Goal: Transaction & Acquisition: Purchase product/service

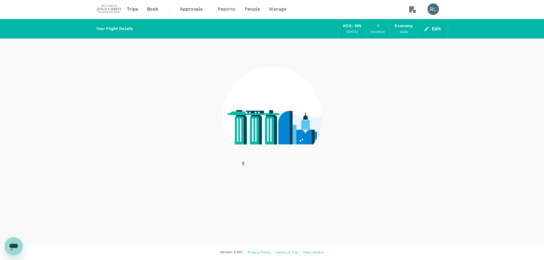
scroll to position [1, 0]
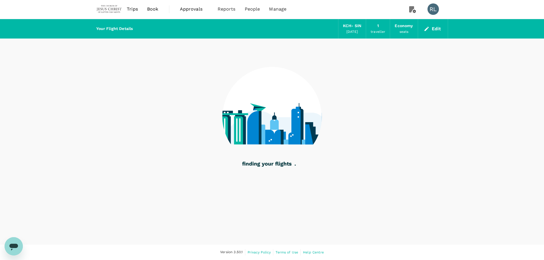
click at [129, 8] on span "Trips" at bounding box center [132, 9] width 11 height 7
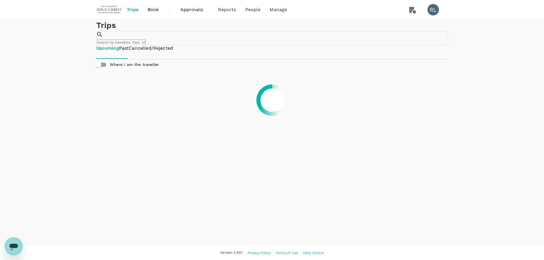
click at [146, 40] on input "text" at bounding box center [120, 42] width 49 height 5
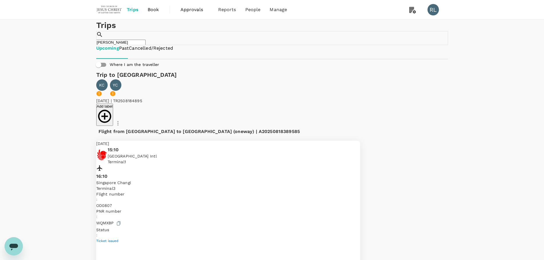
type input "chung"
click at [119, 239] on span "Ticket issued" at bounding box center [107, 241] width 23 height 4
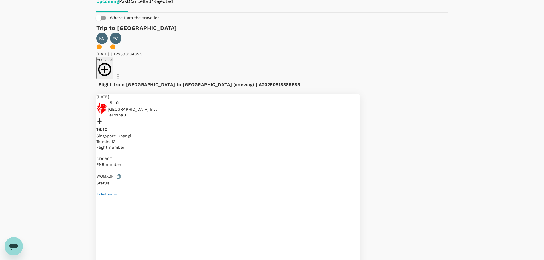
scroll to position [57, 0]
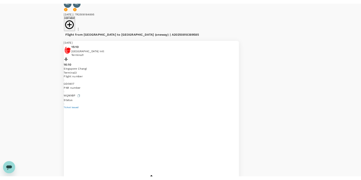
scroll to position [86, 0]
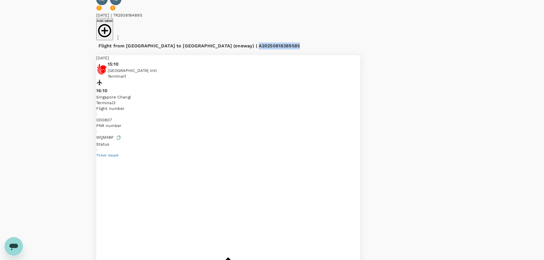
drag, startPoint x: 246, startPoint y: 33, endPoint x: 208, endPoint y: 33, distance: 37.7
click at [208, 43] on div "Flight from Malaysia to Singapore (oneway) | A20250818389585" at bounding box center [209, 46] width 220 height 7
copy span "A20250818389585"
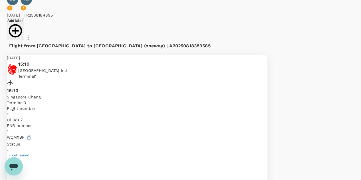
click at [15, 167] on icon "Open messaging window" at bounding box center [13, 167] width 9 height 7
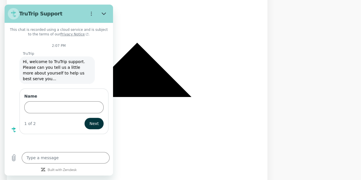
scroll to position [302, 0]
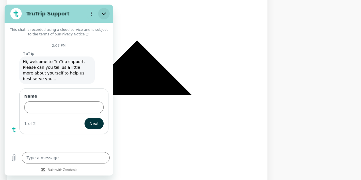
click at [103, 11] on button "Close" at bounding box center [103, 13] width 11 height 11
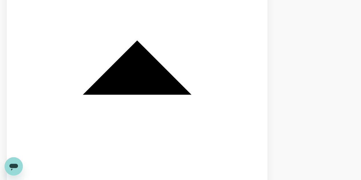
drag, startPoint x: 155, startPoint y: 11, endPoint x: 119, endPoint y: 13, distance: 36.0
copy span "A20250818107826"
drag, startPoint x: 12, startPoint y: 165, endPoint x: 14, endPoint y: 309, distance: 144.2
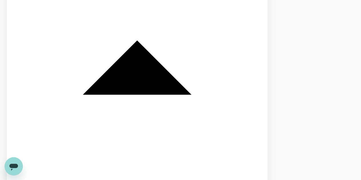
click at [12, 165] on icon "Open messaging window" at bounding box center [13, 167] width 9 height 7
type textarea "x"
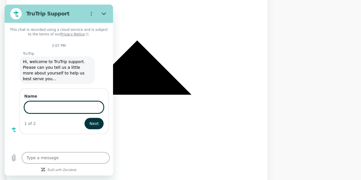
click at [35, 103] on input "Name" at bounding box center [63, 107] width 79 height 12
type input "Robert Lamb"
click at [94, 120] on span "Next" at bounding box center [93, 123] width 9 height 7
type textarea "x"
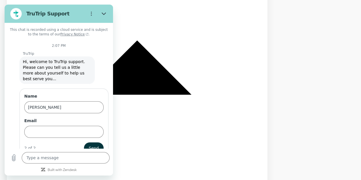
scroll to position [10, 0]
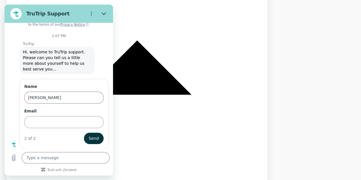
click at [65, 120] on input "Email" at bounding box center [63, 122] width 79 height 12
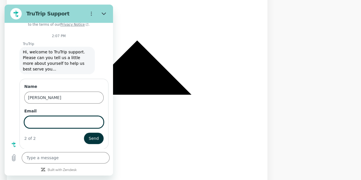
type input "2018756-mts@churchofjesuschrist.org"
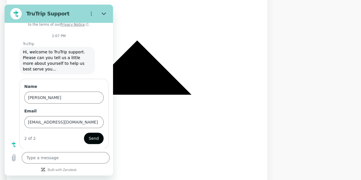
click at [85, 137] on button "Send" at bounding box center [94, 138] width 20 height 11
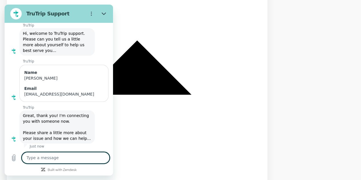
scroll to position [29, 0]
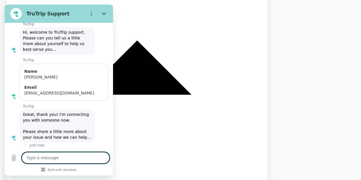
type textarea "x"
paste textarea "A20250818107826"
type textarea "A20250818107826"
type textarea "x"
type textarea "A20250818107826"
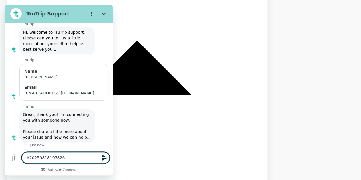
type textarea "x"
type textarea "A20250818107826"
type textarea "x"
type textarea "A20250818107826 I"
type textarea "x"
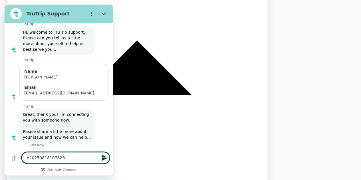
type textarea "A20250818107826 I"
type textarea "x"
type textarea "A20250818107826 I w"
type textarea "x"
type textarea "A20250818107826 I wa"
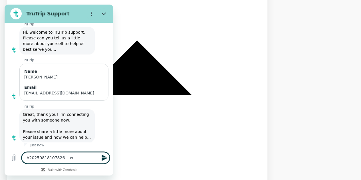
type textarea "x"
type textarea "A20250818107826 I was"
type textarea "x"
type textarea "A20250818107826 I was"
type textarea "x"
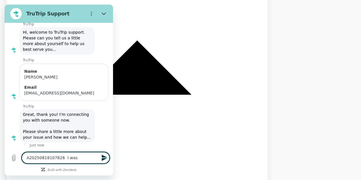
type textarea "A20250818107826 I was o"
type textarea "x"
type textarea "A20250818107826 I was on"
type textarea "x"
type textarea "A20250818107826 I was on"
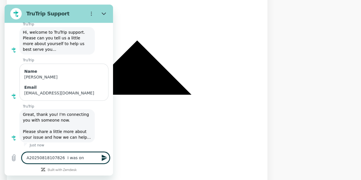
type textarea "x"
type textarea "A20250818107826 I was on a"
type textarea "x"
type textarea "A20250818107826 I was on a"
type textarea "x"
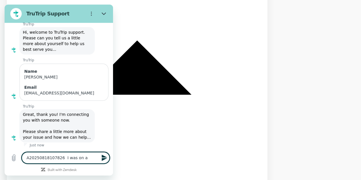
type textarea "A20250818107826 I was on a c"
type textarea "x"
type textarea "A20250818107826 I was on a ch"
type textarea "x"
type textarea "A20250818107826 I was on a cha"
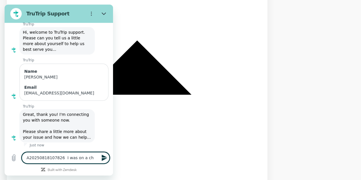
type textarea "x"
type textarea "A20250818107826 I was on a chat"
type textarea "x"
type textarea "A20250818107826 I was on a chat"
type textarea "x"
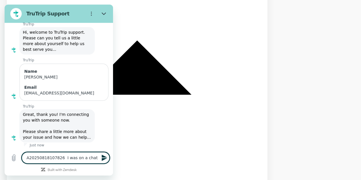
type textarea "A20250818107826 I was on a chat t"
type textarea "x"
type textarea "A20250818107826 I was on a chat th"
type textarea "x"
type textarea "A20250818107826 I was on a chat tha"
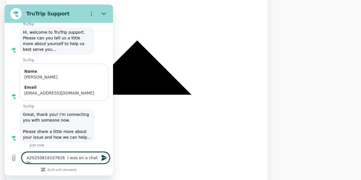
type textarea "x"
type textarea "A20250818107826 I was on a chat that"
type textarea "x"
type textarea "A20250818107826 I was on a chat that"
type textarea "x"
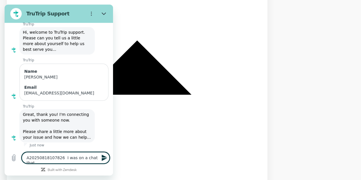
type textarea "A20250818107826 I was on a chat that g"
type textarea "x"
type textarea "A20250818107826 I was on a chat that go"
type textarea "x"
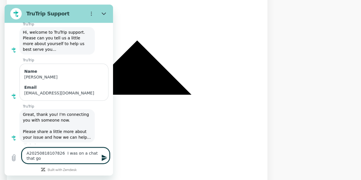
type textarea "A20250818107826 I was on a chat that got"
type textarea "x"
type textarea "A20250818107826 I was on a chat that got"
type textarea "x"
type textarea "A20250818107826 I was on a chat that got c"
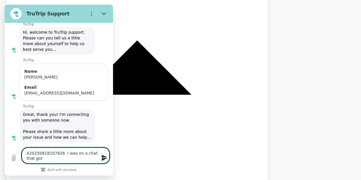
type textarea "x"
type textarea "A20250818107826 I was on a chat that got cl"
type textarea "x"
type textarea "A20250818107826 I was on a chat that got clo"
type textarea "x"
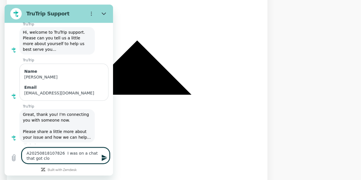
type textarea "A20250818107826 I was on a chat that got clos"
type textarea "x"
type textarea "A20250818107826 I was on a chat that got close"
type textarea "x"
type textarea "A20250818107826 I was on a chat that got closed"
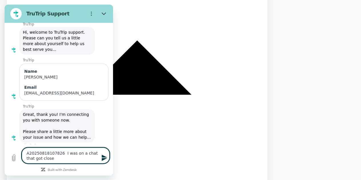
type textarea "x"
type textarea "A20250818107826 I was on a chat that got closed."
type textarea "x"
type textarea "A20250818107826 I was on a chat that got closed."
type textarea "x"
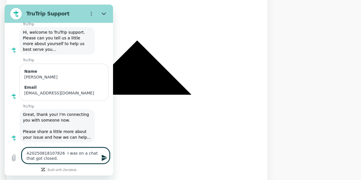
type textarea "A20250818107826 I was on a chat that got closed."
type textarea "x"
type textarea "A20250818107826 I was on a chat that got closed. I"
type textarea "x"
type textarea "A20250818107826 I was on a chat that got closed. I"
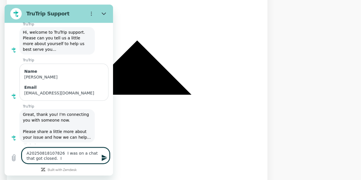
type textarea "x"
type textarea "A20250818107826 I was on a chat that got closed. I a"
type textarea "x"
type textarea "A20250818107826 I was on a chat that got closed. I"
type textarea "x"
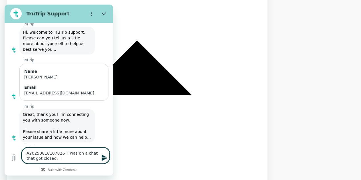
type textarea "A20250818107826 I was on a chat that got closed. I w"
type textarea "x"
type textarea "A20250818107826 I was on a chat that got closed. I wa"
type textarea "x"
type textarea "A20250818107826 I was on a chat that got closed. I was"
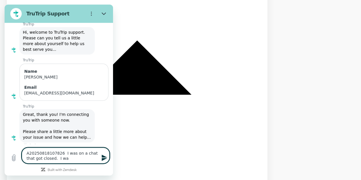
type textarea "x"
type textarea "A20250818107826 I was on a chat that got closed. I was"
type textarea "x"
type textarea "A20250818107826 I was on a chat that got closed. I was a"
type textarea "x"
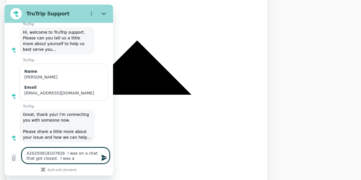
type textarea "A20250818107826 I was on a chat that got closed. I was ad"
type textarea "x"
type textarea "A20250818107826 I was on a chat that got closed. I was adk"
type textarea "x"
type textarea "A20250818107826 I was on a chat that got closed. I was adki"
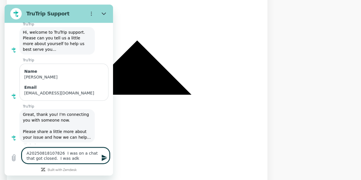
type textarea "x"
type textarea "A20250818107826 I was on a chat that got closed. I was adkin"
type textarea "x"
type textarea "A20250818107826 I was on a chat that got closed. I was adking"
type textarea "x"
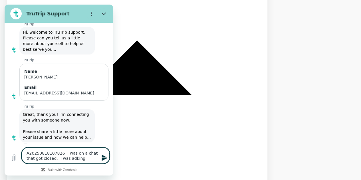
type textarea "A20250818107826 I was on a chat that got closed. I was adking"
type textarea "x"
type textarea "A20250818107826 I was on a chat that got closed. I was adking"
type textarea "x"
type textarea "A20250818107826 I was on a chat that got closed. I was adkin"
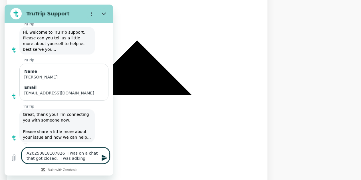
type textarea "x"
type textarea "A20250818107826 I was on a chat that got closed. I was adki"
type textarea "x"
type textarea "A20250818107826 I was on a chat that got closed. I was adk"
type textarea "x"
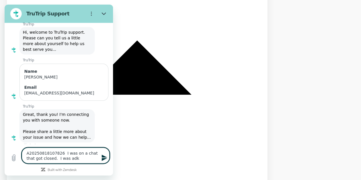
type textarea "A20250818107826 I was on a chat that got closed. I was ad"
type textarea "x"
type textarea "A20250818107826 I was on a chat that got closed. I was a"
type textarea "x"
type textarea "A20250818107826 I was on a chat that got closed. I was as"
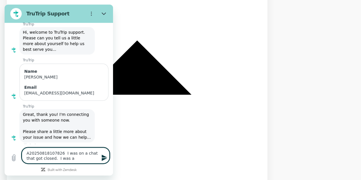
type textarea "x"
type textarea "A20250818107826 I was on a chat that got closed. I was ask"
type textarea "x"
type textarea "A20250818107826 I was on a chat that got closed. I was aski"
type textarea "x"
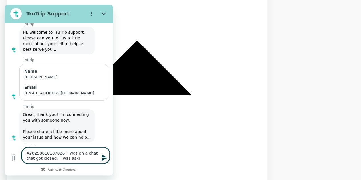
type textarea "A20250818107826 I was on a chat that got closed. I was askin"
type textarea "x"
type textarea "A20250818107826 I was on a chat that got closed. I was asking"
type textarea "x"
type textarea "A20250818107826 I was on a chat that got closed. I was asking"
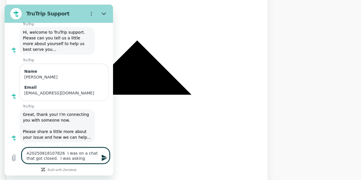
type textarea "x"
type textarea "A20250818107826 I was on a chat that got closed. I was asking f"
type textarea "x"
type textarea "A20250818107826 I was on a chat that got closed. I was asking fo"
type textarea "x"
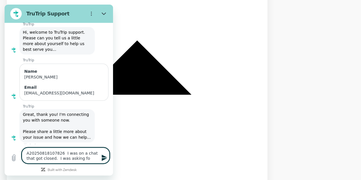
type textarea "A20250818107826 I was on a chat that got closed. I was asking for"
type textarea "x"
type textarea "A20250818107826 I was on a chat that got closed. I was asking for"
type textarea "x"
type textarea "A20250818107826 I was on a chat that got closed. I was asking for 1"
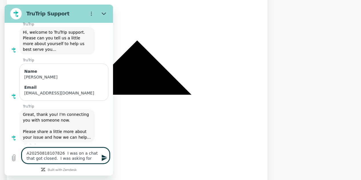
type textarea "x"
type textarea "A20250818107826 I was on a chat that got closed. I was asking for 1x"
type textarea "x"
type textarea "A20250818107826 I was on a chat that got closed. I was asking for 1x3"
type textarea "x"
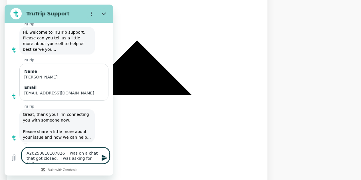
type textarea "A20250818107826 I was on a chat that got closed. I was asking for 1x30"
type textarea "x"
type textarea "A20250818107826 I was on a chat that got closed. I was asking for 1x30k"
type textarea "x"
type textarea "A20250818107826 I was on a chat that got closed. I was asking for 1x30kg"
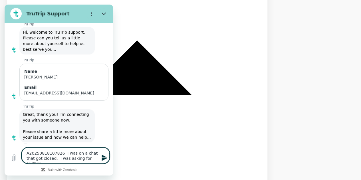
type textarea "x"
type textarea "A20250818107826 I was on a chat that got closed. I was asking for 1x30kg"
type textarea "x"
type textarea "A20250818107826 I was on a chat that got closed. I was asking for 1x30kg l"
type textarea "x"
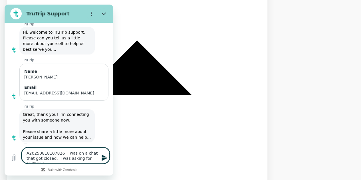
type textarea "A20250818107826 I was on a chat that got closed. I was asking for 1x30kg lu"
type textarea "x"
type textarea "A20250818107826 I was on a chat that got closed. I was asking for 1x30kg lug"
type textarea "x"
type textarea "A20250818107826 I was on a chat that got closed. I was asking for 1x30kg lugg"
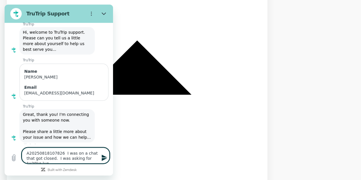
type textarea "x"
type textarea "A20250818107826 I was on a chat that got closed. I was asking for 1x30kg lugga"
type textarea "x"
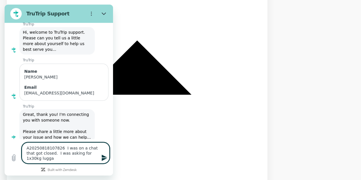
type textarea "A20250818107826 I was on a chat that got closed. I was asking for 1x30kg lugg"
type textarea "x"
type textarea "A20250818107826 I was on a chat that got closed. I was asking for 1x30kg lug"
type textarea "x"
type textarea "A20250818107826 I was on a chat that got closed. I was asking for 1x30kg lu"
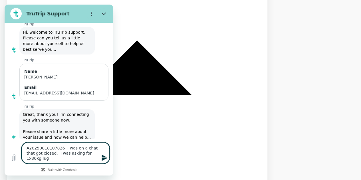
type textarea "x"
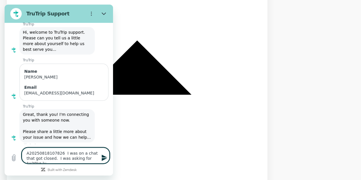
type textarea "A20250818107826 I was on a chat that got closed. I was asking for 1x30kg l"
type textarea "x"
type textarea "A20250818107826 I was on a chat that got closed. I was asking for 1x30kg"
type textarea "x"
type textarea "A20250818107826 I was on a chat that got closed. I was asking for 1x30kg c"
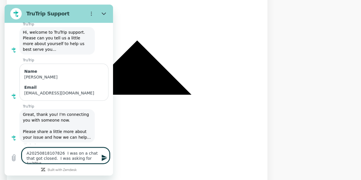
type textarea "x"
type textarea "A20250818107826 I was on a chat that got closed. I was asking for 1x30kg ch"
type textarea "x"
type textarea "A20250818107826 I was on a chat that got closed. I was asking for 1x30kg che"
type textarea "x"
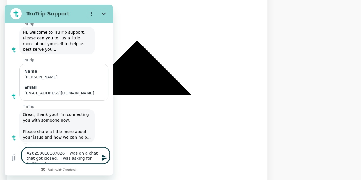
type textarea "A20250818107826 I was on a chat that got closed. I was asking for 1x30kg chec"
type textarea "x"
type textarea "A20250818107826 I was on a chat that got closed. I was asking for 1x30kg check"
type textarea "x"
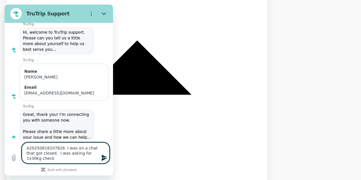
type textarea "A20250818107826 I was on a chat that got closed. I was asking for 1x30kg checke"
type textarea "x"
type textarea "A20250818107826 I was on a chat that got closed. I was asking for 1x30kg checked"
type textarea "x"
type textarea "A20250818107826 I was on a chat that got closed. I was asking for 1x30kg checked"
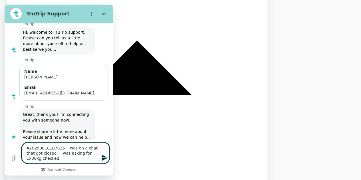
type textarea "x"
type textarea "A20250818107826 I was on a chat that got closed. I was asking for 1x30kg checke…"
type textarea "x"
type textarea "A20250818107826 I was on a chat that got closed. I was asking for 1x30kg checke…"
type textarea "x"
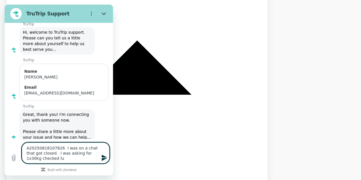
type textarea "A20250818107826 I was on a chat that got closed. I was asking for 1x30kg checke…"
type textarea "x"
type textarea "A20250818107826 I was on a chat that got closed. I was asking for 1x30kg checke…"
type textarea "x"
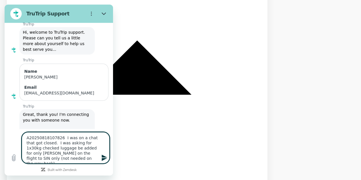
click at [66, 152] on textarea "A20250818107826 I was on a chat that got closed. I was asking for 1x30kg checke…" at bounding box center [66, 147] width 88 height 31
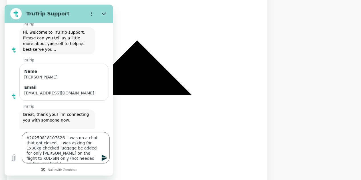
click at [103, 157] on icon "Send message" at bounding box center [104, 158] width 5 height 6
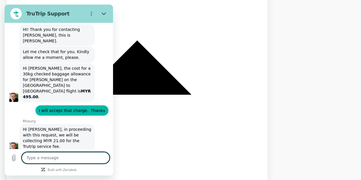
scroll to position [270, 0]
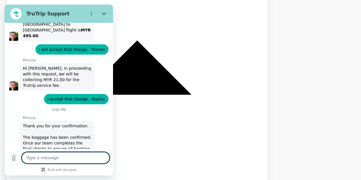
click at [76, 156] on textarea at bounding box center [66, 157] width 88 height 11
click at [104, 157] on icon "Send message" at bounding box center [104, 158] width 5 height 6
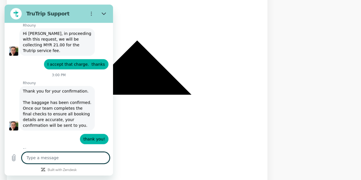
scroll to position [309, 0]
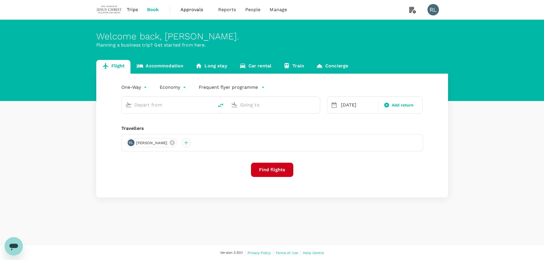
type input "Kuching Intl (KCH)"
type input "Singapore Changi (SIN)"
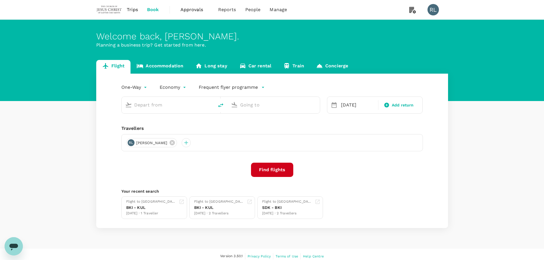
type input "Kuching Intl (KCH)"
type input "Singapore Changi (SIN)"
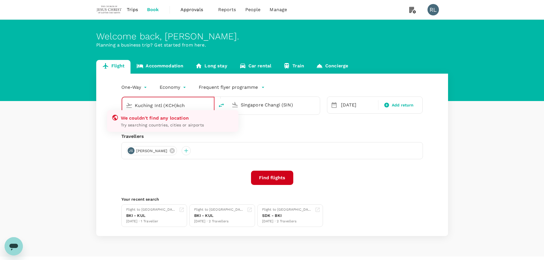
click at [177, 107] on input "Kuching Intl (KCH)kch" at bounding box center [168, 105] width 67 height 9
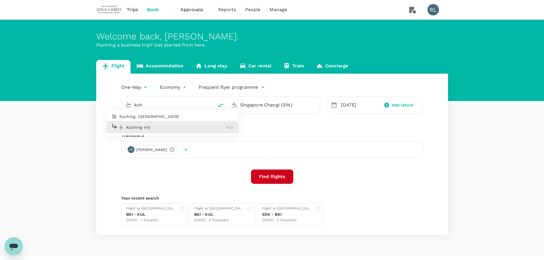
click at [170, 127] on p "Kuching Intl" at bounding box center [176, 128] width 100 height 6
type input "Kuching Intl (KCH)"
click at [170, 127] on div "One-Way oneway Economy economy Frequent flyer programme Kuching Intl (KCH) Kuch…" at bounding box center [272, 154] width 352 height 161
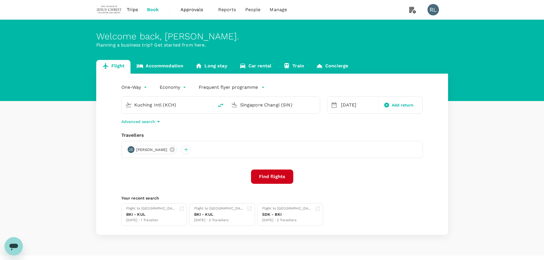
click at [265, 176] on button "Find flights" at bounding box center [272, 177] width 42 height 14
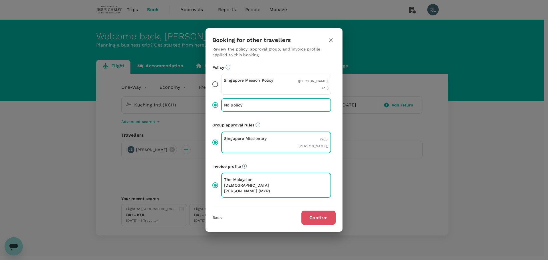
click at [316, 219] on button "Confirm" at bounding box center [319, 218] width 34 height 14
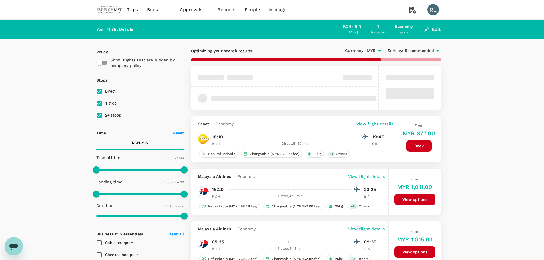
click at [414, 49] on span "Recommended" at bounding box center [420, 51] width 30 height 6
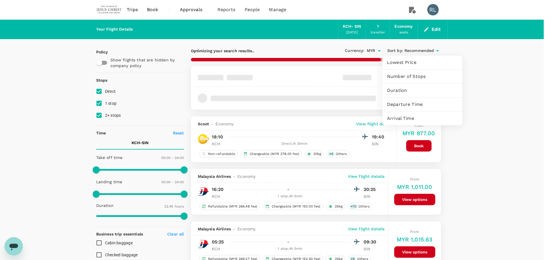
click at [402, 105] on span "Departure Time" at bounding box center [422, 104] width 71 height 7
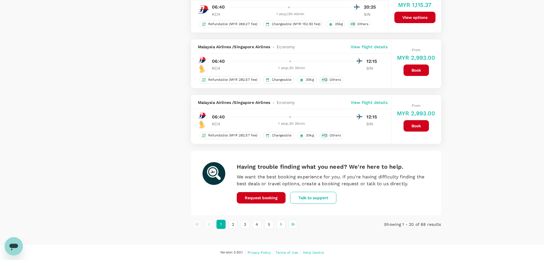
scroll to position [974, 0]
click at [242, 223] on button "3" at bounding box center [244, 224] width 9 height 9
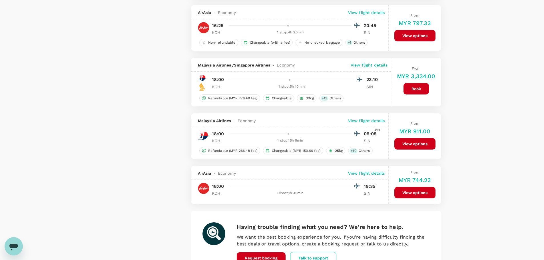
scroll to position [942, 0]
click at [415, 192] on button "View options" at bounding box center [414, 192] width 41 height 11
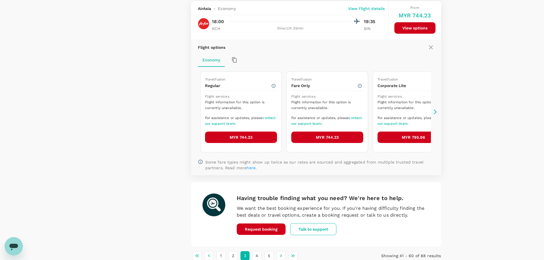
scroll to position [1108, 0]
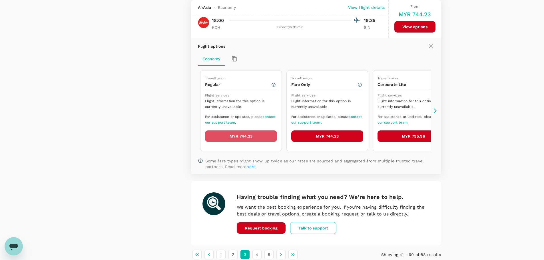
click at [242, 136] on button "MYR 744.23" at bounding box center [241, 136] width 72 height 11
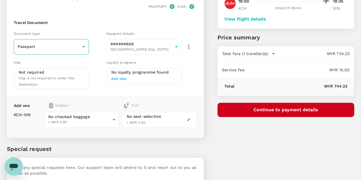
scroll to position [57, 0]
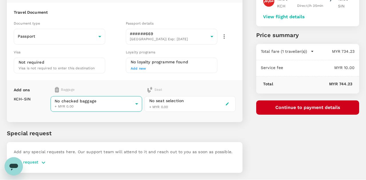
click at [101, 101] on body "Back to flight results Flight review Traveller(s) Traveller 1 : JS James Wilfor…" at bounding box center [183, 69] width 366 height 252
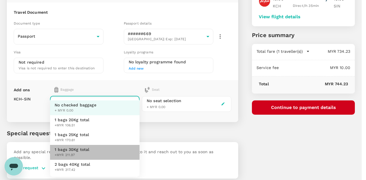
click at [78, 151] on span "1 bags 30Kg total" at bounding box center [72, 150] width 35 height 6
type input "3 - 211.97"
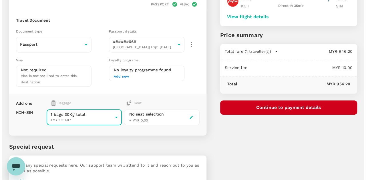
scroll to position [29, 0]
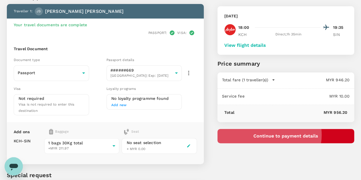
click at [303, 135] on button "Continue to payment details" at bounding box center [286, 136] width 137 height 14
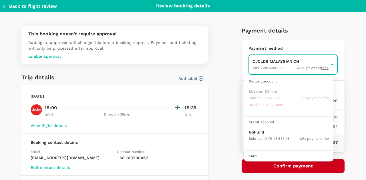
click at [272, 65] on body "Back to flight results Flight review Traveller(s) Traveller 1 : JS James Wilfor…" at bounding box center [183, 100] width 366 height 258
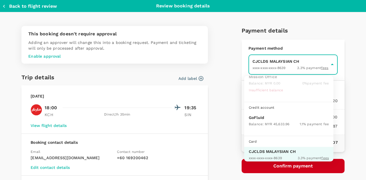
click at [264, 119] on p "GoFluid" at bounding box center [288, 118] width 80 height 6
type input "9b357727-6904-47bd-a44e-9a56bf7dfc7a"
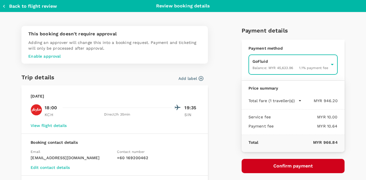
click at [290, 165] on button "Confirm payment" at bounding box center [292, 166] width 103 height 14
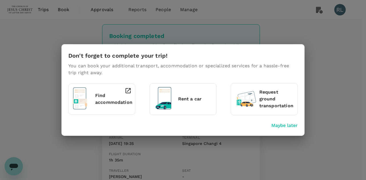
click at [285, 127] on p "Maybe later" at bounding box center [284, 125] width 26 height 7
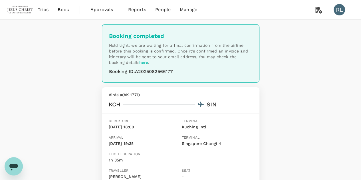
click at [42, 9] on span "Trips" at bounding box center [43, 9] width 11 height 7
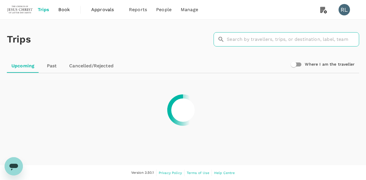
click at [251, 39] on input "text" at bounding box center [292, 39] width 132 height 14
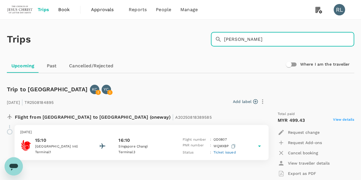
type input "chung"
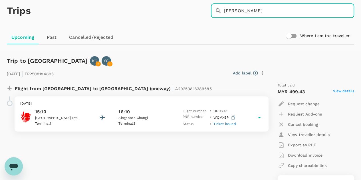
scroll to position [57, 0]
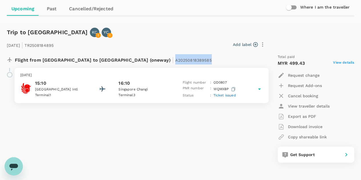
drag, startPoint x: 154, startPoint y: 59, endPoint x: 119, endPoint y: 64, distance: 35.2
click at [119, 64] on p "Flight from Malaysia to Singapore (oneway) | A20250818389585" at bounding box center [113, 59] width 197 height 10
copy span "A20250818389585"
click at [226, 94] on span "Ticket issued" at bounding box center [225, 95] width 23 height 4
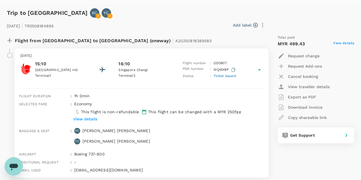
scroll to position [86, 0]
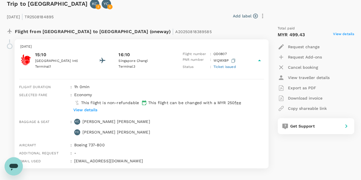
click at [12, 167] on icon "Open messaging window" at bounding box center [13, 167] width 9 height 7
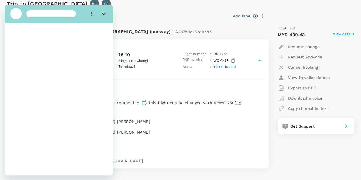
scroll to position [0, 0]
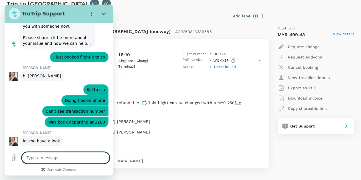
type textarea "x"
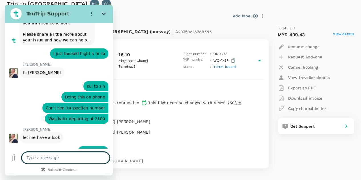
scroll to position [2544, 0]
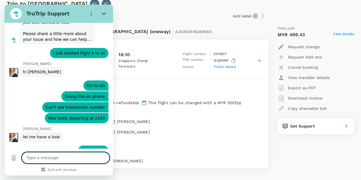
type textarea "A20250818389585"
type textarea "x"
type textarea "A2025081838958"
type textarea "x"
type textarea "A202508183895"
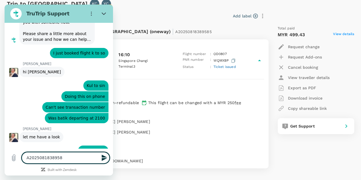
type textarea "x"
type textarea "A20250818389"
type textarea "x"
type textarea "A2025081838"
type textarea "x"
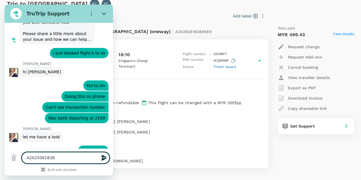
type textarea "A202508183"
type textarea "x"
type textarea "A20250818"
type textarea "x"
type textarea "A2025081"
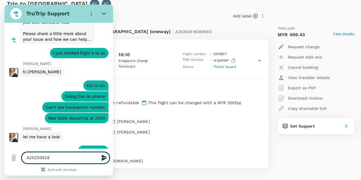
type textarea "x"
type textarea "A202508"
type textarea "x"
type textarea "A20250"
type textarea "x"
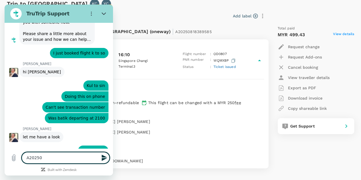
type textarea "A2025"
type textarea "x"
type textarea "A202"
type textarea "x"
type textarea "A20"
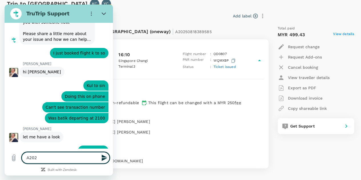
type textarea "x"
type textarea "A2"
type textarea "x"
type textarea "A"
type textarea "x"
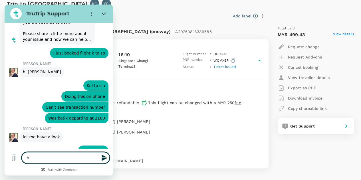
type textarea "x"
type textarea "a"
type textarea "x"
type textarea "ad"
type textarea "x"
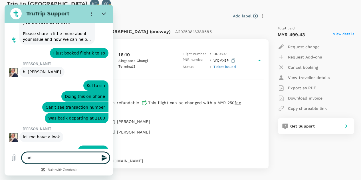
type textarea "adf"
type textarea "x"
type textarea "adfa"
type textarea "x"
type textarea "adfas"
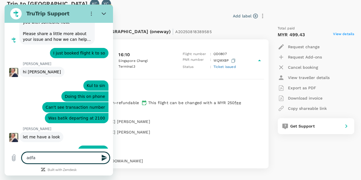
type textarea "x"
type textarea "adfasd"
type textarea "x"
type textarea "adfasdd"
type textarea "x"
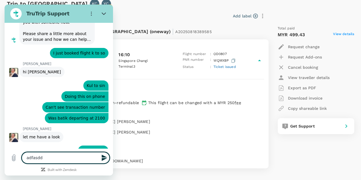
type textarea "adfasdda"
type textarea "x"
type textarea "adfasdda"
click at [105, 158] on icon "Send message" at bounding box center [104, 158] width 7 height 7
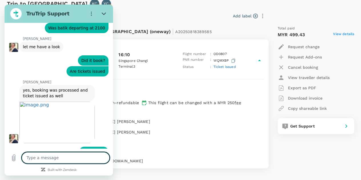
scroll to position [2635, 0]
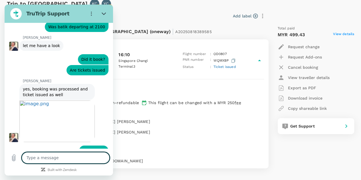
click at [69, 153] on textarea at bounding box center [66, 157] width 88 height 11
type textarea "x"
paste textarea "A20250818389585"
type textarea "A20250818389585"
type textarea "x"
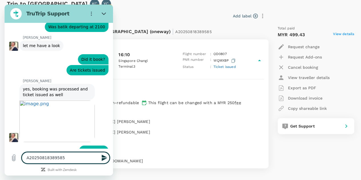
type textarea "A20250818389585"
type textarea "x"
type textarea "A20250818389585"
type textarea "x"
type textarea "A20250818389585 c"
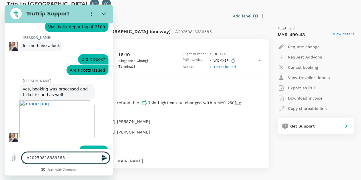
type textarea "x"
type textarea "A20250818389585 ca"
type textarea "x"
type textarea "A20250818389585 can"
type textarea "x"
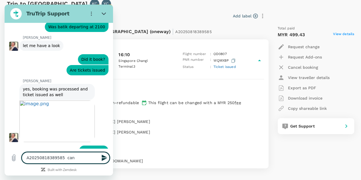
type textarea "A20250818389585 can"
type textarea "x"
type textarea "A20250818389585 can y"
type textarea "x"
type textarea "A20250818389585 can yo"
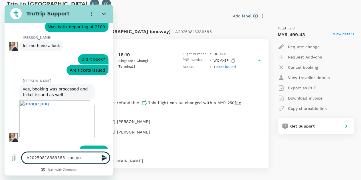
type textarea "x"
type textarea "A20250818389585 can you"
type textarea "x"
type textarea "A20250818389585 can you"
type textarea "x"
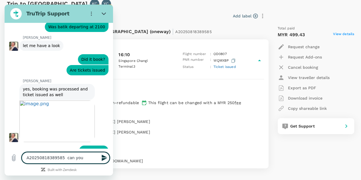
type textarea "A20250818389585 can you a"
type textarea "x"
type textarea "A20250818389585 can you ad"
type textarea "x"
type textarea "A20250818389585 can you add"
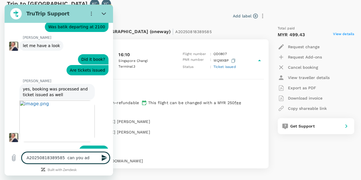
type textarea "x"
type textarea "A20250818389585 can you add"
type textarea "x"
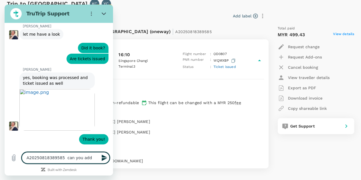
scroll to position [2646, 0]
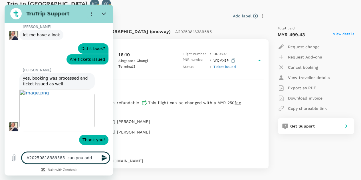
type textarea "A20250818389585 can you add 1"
type textarea "x"
type textarea "A20250818389585 can you add 1x"
type textarea "x"
type textarea "A20250818389585 can you add 1x2"
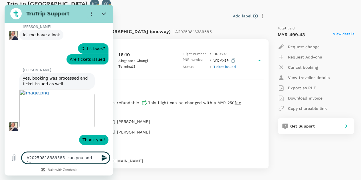
type textarea "x"
type textarea "A20250818389585 can you add 1x25"
type textarea "x"
type textarea "A20250818389585 can you add 1x25k"
type textarea "x"
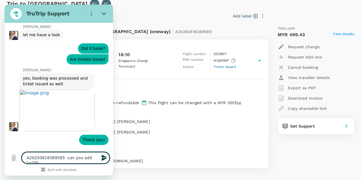
type textarea "A20250818389585 can you add 1x25kg"
type textarea "x"
type textarea "A20250818389585 can you add 1x25kg"
type textarea "x"
type textarea "A20250818389585 can you add 1x25kg l"
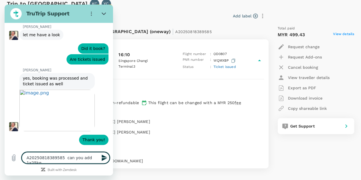
type textarea "x"
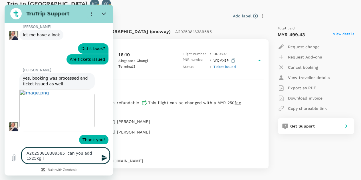
scroll to position [2647, 0]
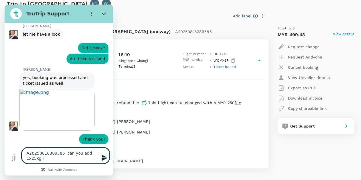
type textarea "A20250818389585 can you add 1x25kg lu"
type textarea "x"
type textarea "A20250818389585 can you add 1x25kg lug"
type textarea "x"
type textarea "A20250818389585 can you add 1x25kg lugg"
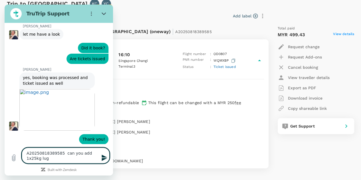
type textarea "x"
type textarea "A20250818389585 can you add 1x25kg lugga"
type textarea "x"
type textarea "A20250818389585 can you add 1x25kg luggag"
type textarea "x"
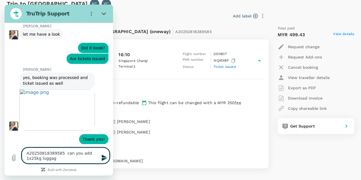
type textarea "A20250818389585 can you add 1x25kg luggage"
type textarea "x"
type textarea "A20250818389585 can you add 1x25kg luggage"
type textarea "x"
type textarea "A20250818389585 can you add 1x25kg luggage f"
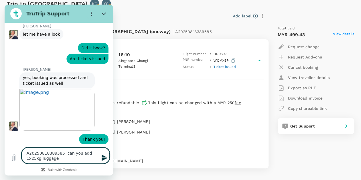
type textarea "x"
type textarea "A20250818389585 can you add 1x25kg luggage fo"
type textarea "x"
type textarea "A20250818389585 can you add 1x25kg luggage for"
type textarea "x"
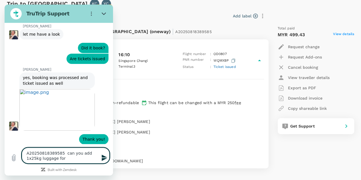
type textarea "A20250818389585 can you add 1x25kg luggage for"
type textarea "x"
type textarea "A20250818389585 can you add 1x25kg luggage for t"
type textarea "x"
type textarea "A20250818389585 can you add 1x25kg luggage for th"
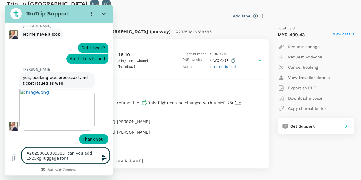
type textarea "x"
type textarea "A20250818389585 can you add 1x25kg luggage for thi"
type textarea "x"
type textarea "A20250818389585 can you add 1x25kg luggage for this"
type textarea "x"
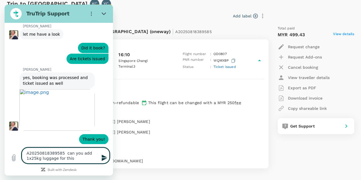
type textarea "A20250818389585 can you add 1x25kg luggage for this"
type textarea "x"
type textarea "A20250818389585 can you add 1x25kg luggage for this f"
type textarea "x"
type textarea "A20250818389585 can you add 1x25kg luggage for this fl"
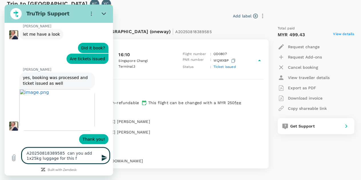
type textarea "x"
type textarea "A20250818389585 can you add 1x25kg luggage for this fli"
type textarea "x"
type textarea "A20250818389585 can you add 1x25kg luggage for this flig"
type textarea "x"
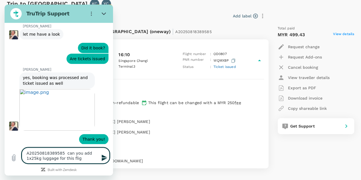
type textarea "A20250818389585 can you add 1x25kg luggage for this fligh"
type textarea "x"
type textarea "A20250818389585 can you add 1x25kg luggage for this flight"
type textarea "x"
type textarea "A20250818389585 can you add 1x25kg luggage for this flight"
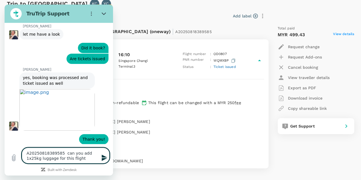
type textarea "x"
type textarea "A20250818389585 can you add 1x25kg luggage for this flight f"
type textarea "x"
type textarea "A20250818389585 can you add 1x25kg luggage for this flight fo"
type textarea "x"
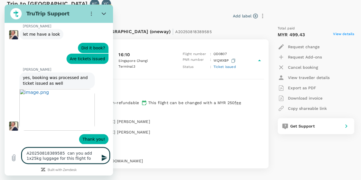
type textarea "A20250818389585 can you add 1x25kg luggage for this flight for"
type textarea "x"
type textarea "A20250818389585 can you add 1x25kg luggage for this flight for"
type textarea "x"
type textarea "A20250818389585 can you add 1x25kg luggage for this flight for M"
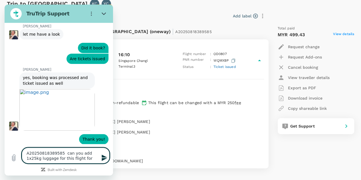
type textarea "x"
type textarea "A20250818389585 can you add 1x25kg luggage for this flight for Mr"
type textarea "x"
type textarea "A20250818389585 can you add 1x25kg luggage for this flight for Mr."
type textarea "x"
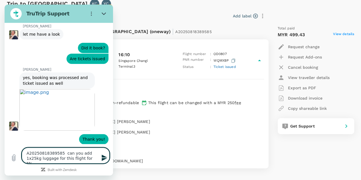
type textarea "A20250818389585 can you add 1x25kg luggage for this flight for Mr."
type textarea "x"
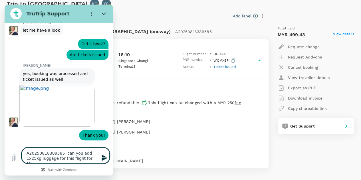
type textarea "A20250818389585 can you add 1x25kg luggage for this flight for Mr. C"
type textarea "x"
type textarea "A20250818389585 can you add 1x25kg luggage for this flight for Mr. Ch"
type textarea "x"
type textarea "A20250818389585 can you add 1x25kg luggage for this flight for Mr. Chu"
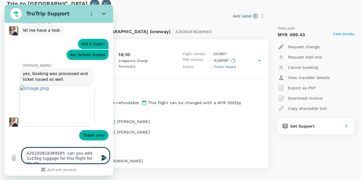
type textarea "x"
type textarea "A20250818389585 can you add 1x25kg luggage for this flight for Mr. Chun"
type textarea "x"
type textarea "A20250818389585 can you add 1x25kg luggage for this flight for Mr. Chung"
type textarea "x"
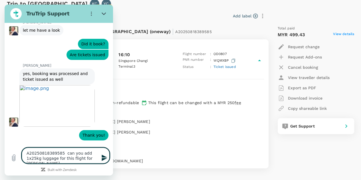
type textarea "A20250818389585 can you add 1x25kg luggage for this flight for Mr. Chung."
type textarea "x"
type textarea "A20250818389585 can you add 1x25kg luggage for this flight for Mr. Chung."
type textarea "x"
type textarea "A20250818389585 can you add 1x25kg luggage for this flight for Mr. Chung."
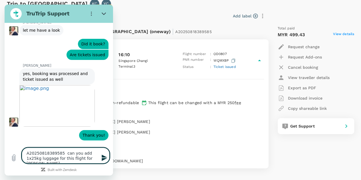
type textarea "x"
type textarea "A20250818389585 can you add 1x25kg luggage for this flight for Mr. Chung. T"
type textarea "x"
type textarea "A20250818389585 can you add 1x25kg luggage for this flight for Mr. Chung. Th"
type textarea "x"
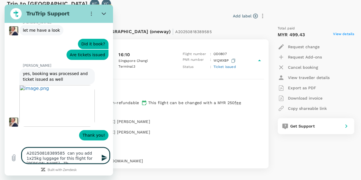
type textarea "A20250818389585 can you add 1x25kg luggage for this flight for Mr. Chung. Tha"
type textarea "x"
type textarea "A20250818389585 can you add 1x25kg luggage for this flight for Mr. Chung. Than"
type textarea "x"
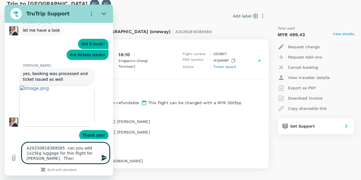
type textarea "A20250818389585 can you add 1x25kg luggage for this flight for Mr. Chung. Thank"
type textarea "x"
type textarea "A20250818389585 can you add 1x25kg luggage for this flight for Mr. Chung. Thanks"
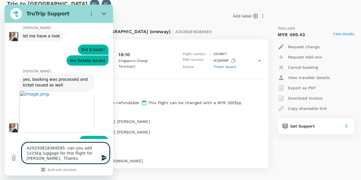
type textarea "x"
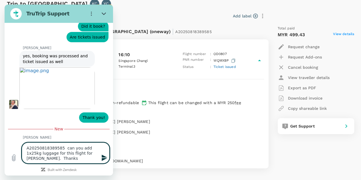
scroll to position [2670, 0]
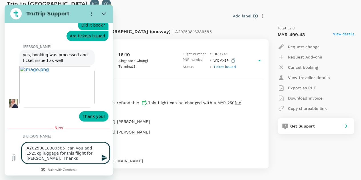
click at [91, 155] on textarea "A20250818389585 can you add 1x25kg luggage for this flight for Mr. Chung. Thanks" at bounding box center [66, 153] width 88 height 21
type textarea "A20250818389585 can you add 1x25kg luggage for this flight for Mr. Chung Thanks"
type textarea "x"
type textarea "A20250818389585 can you add 1x25kg luggage for this flight for Mr. Chung? Thanks"
type textarea "x"
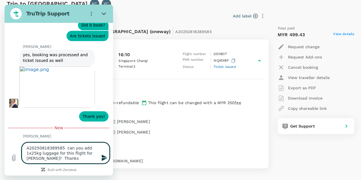
drag, startPoint x: 92, startPoint y: 149, endPoint x: 89, endPoint y: 149, distance: 2.9
click at [89, 149] on textarea "A20250818389585 can you add 1x25kg luggage for this flight for Mr. Chung? Thanks" at bounding box center [66, 153] width 88 height 21
type textarea "A20250818389585 can you add 1x3kg luggage for this flight for Mr. Chung? Thanks"
type textarea "x"
type textarea "A20250818389585 can you add 1x30kg luggage for this flight for Mr. Chung? Thanks"
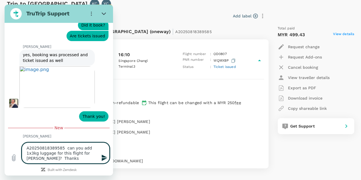
type textarea "x"
type textarea "A20250818389585 can you add 1x30kg luggage for this flight for Mr. Chung? Thanks"
click at [104, 158] on icon "Send message" at bounding box center [104, 158] width 7 height 7
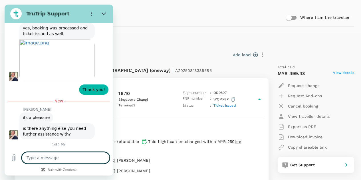
scroll to position [2696, 0]
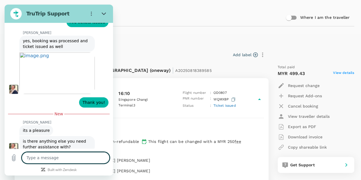
type textarea "x"
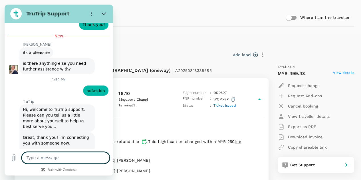
scroll to position [2763, 0]
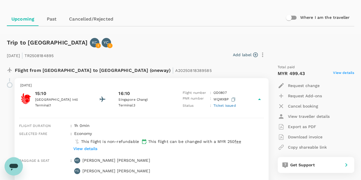
click at [16, 164] on icon "Open messaging window" at bounding box center [13, 167] width 9 height 7
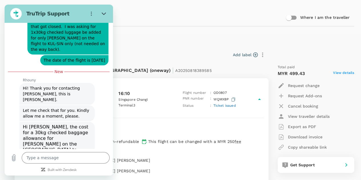
scroll to position [161, 0]
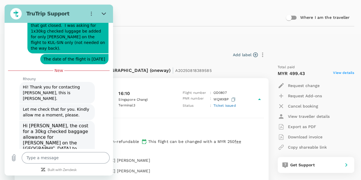
click at [62, 160] on textarea at bounding box center [66, 157] width 88 height 11
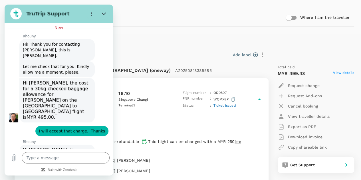
scroll to position [205, 0]
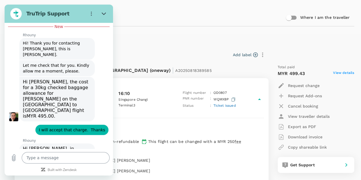
click at [72, 156] on textarea at bounding box center [66, 157] width 88 height 11
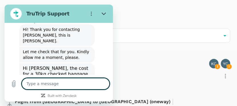
scroll to position [293, 0]
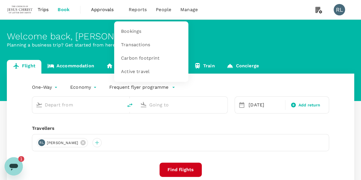
click at [135, 11] on span "Reports" at bounding box center [138, 9] width 18 height 7
type input "Kuching Intl (KCH)"
type input "Singapore Changi (SIN)"
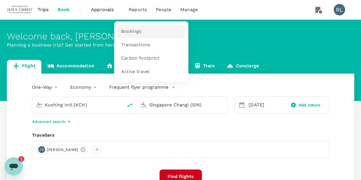
click at [130, 33] on span "Bookings" at bounding box center [131, 31] width 20 height 7
